Goal: Navigation & Orientation: Find specific page/section

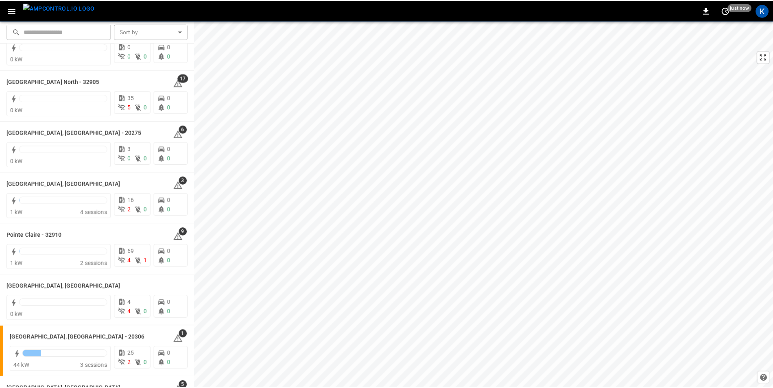
scroll to position [814, 0]
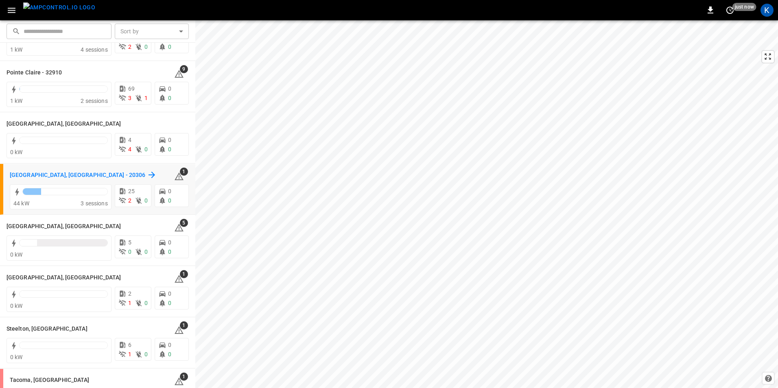
click at [56, 173] on h6 "[GEOGRAPHIC_DATA], [GEOGRAPHIC_DATA] - 20306" at bounding box center [77, 175] width 135 height 9
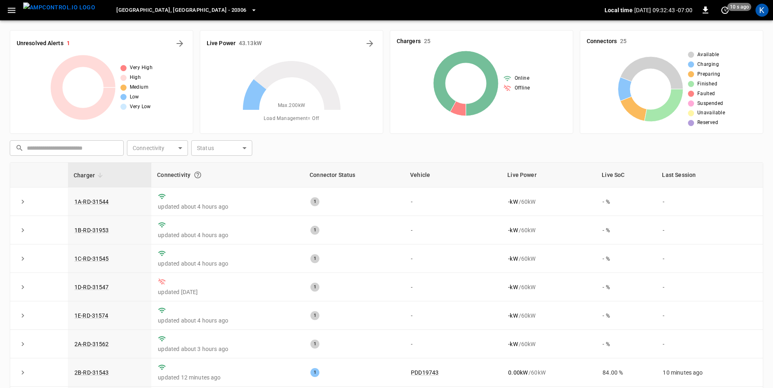
click at [9, 12] on icon "button" at bounding box center [12, 10] width 10 height 10
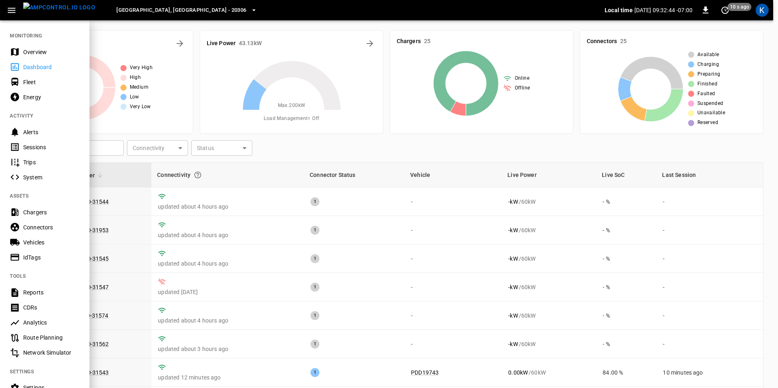
click at [42, 67] on div "Dashboard" at bounding box center [51, 67] width 57 height 8
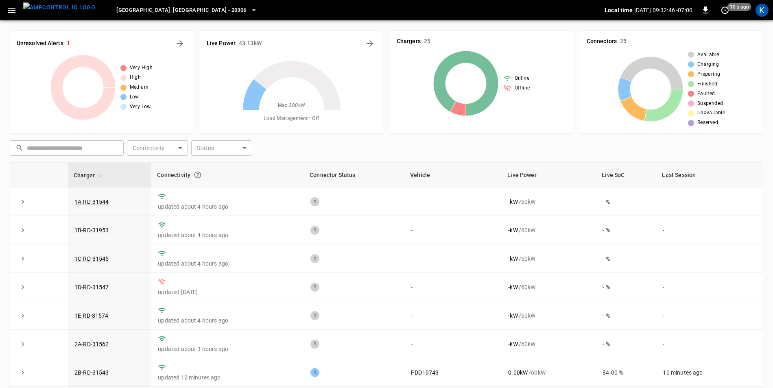
click at [12, 10] on icon "button" at bounding box center [12, 10] width 8 height 5
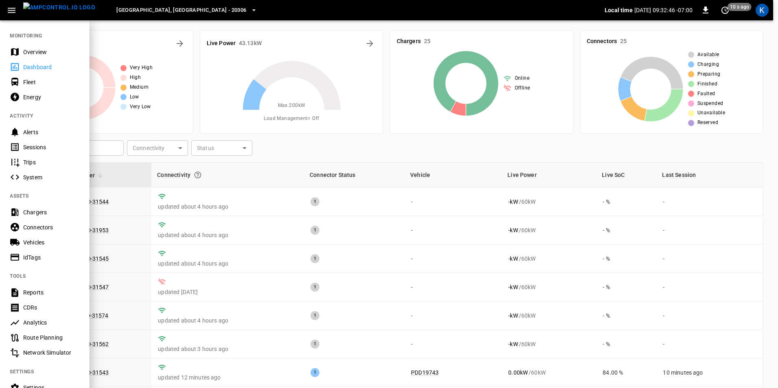
click at [30, 51] on div "Overview" at bounding box center [51, 52] width 57 height 8
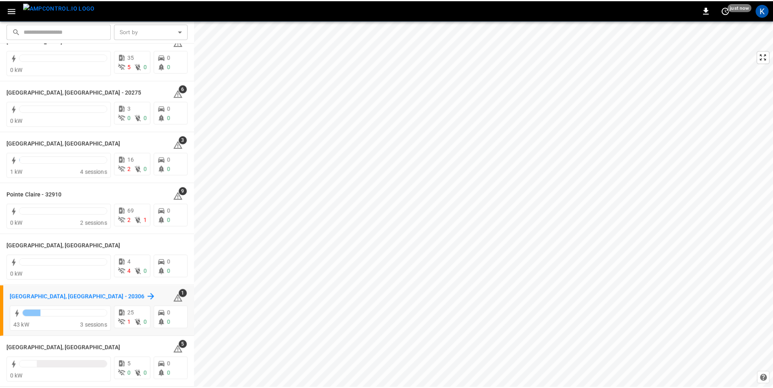
scroll to position [773, 0]
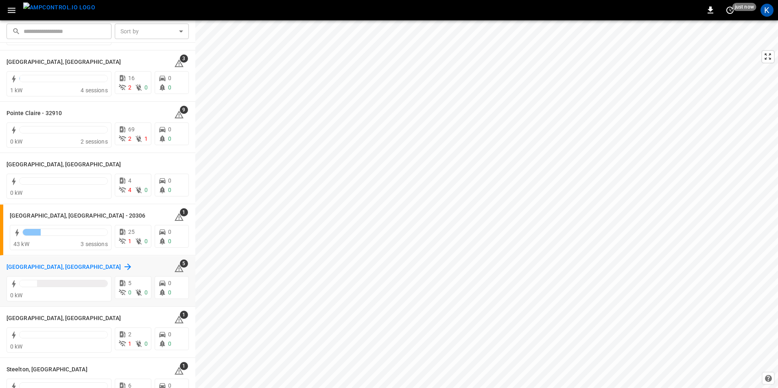
click at [20, 266] on h6 "[GEOGRAPHIC_DATA], [GEOGRAPHIC_DATA]" at bounding box center [64, 267] width 115 height 9
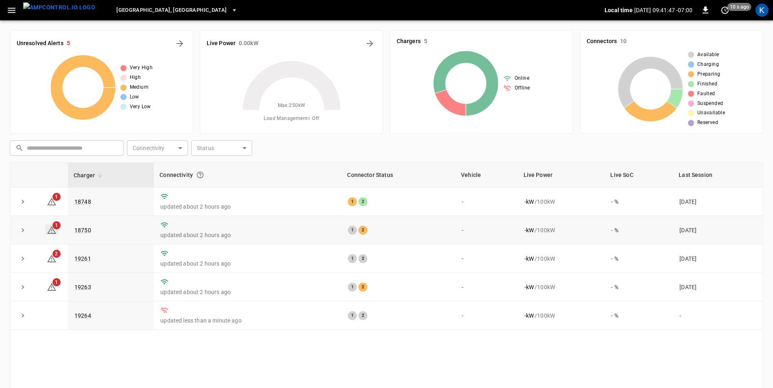
click at [51, 230] on icon at bounding box center [52, 230] width 10 height 10
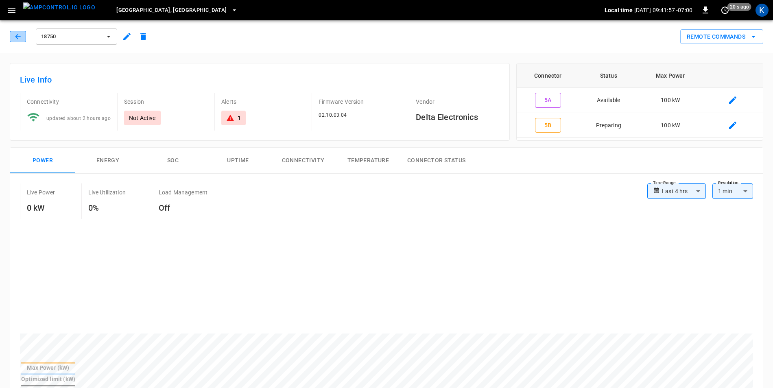
click at [17, 37] on icon "button" at bounding box center [18, 37] width 8 height 8
